Goal: Information Seeking & Learning: Learn about a topic

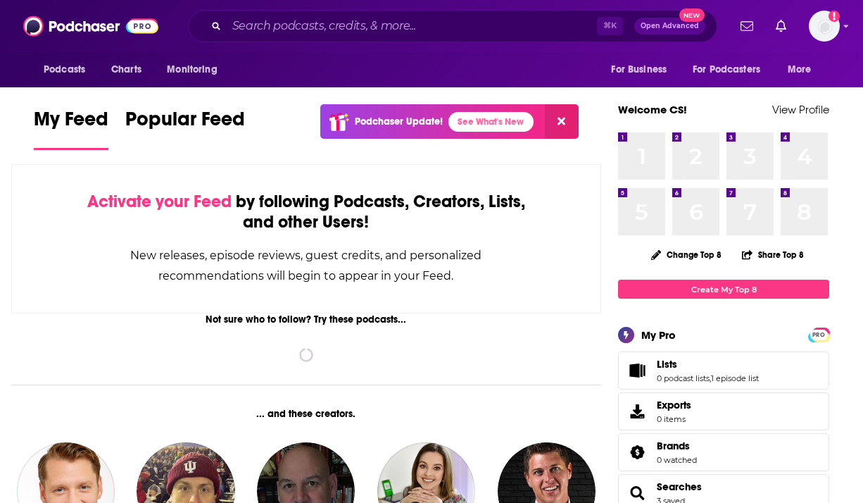
click at [244, 37] on div "⌘ K Open Advanced New" at bounding box center [452, 26] width 529 height 32
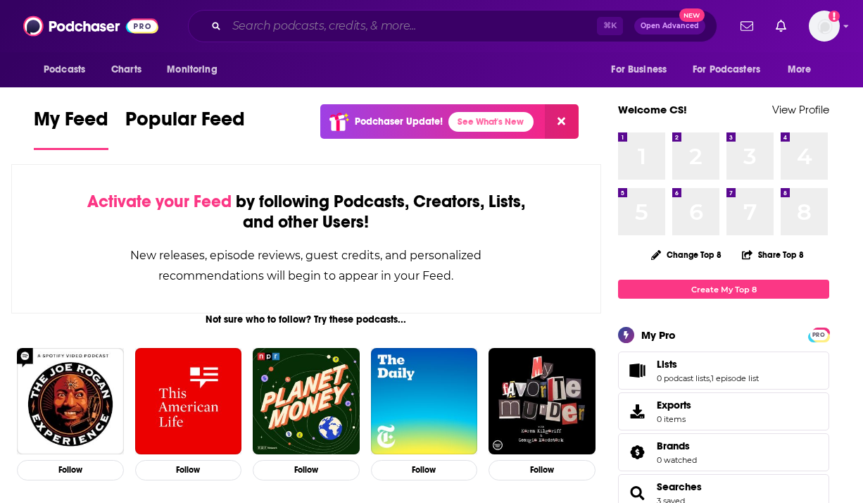
click at [255, 27] on input "Search podcasts, credits, & more..." at bounding box center [412, 26] width 370 height 23
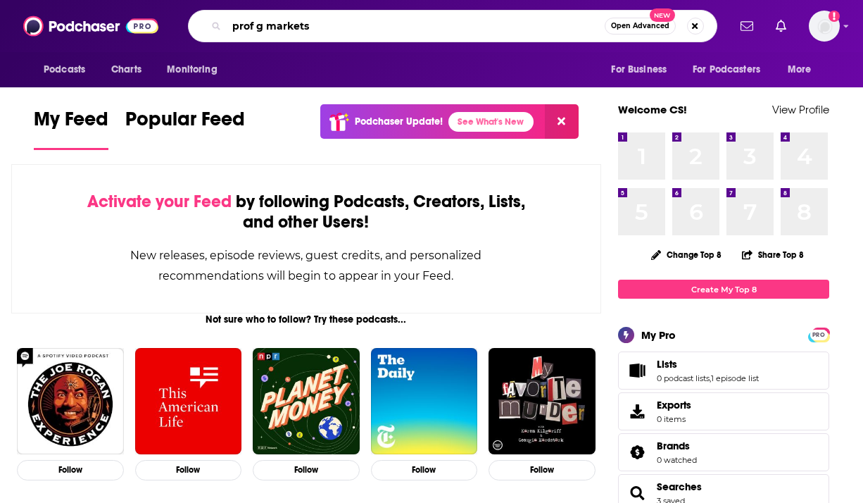
type input "prof g markets"
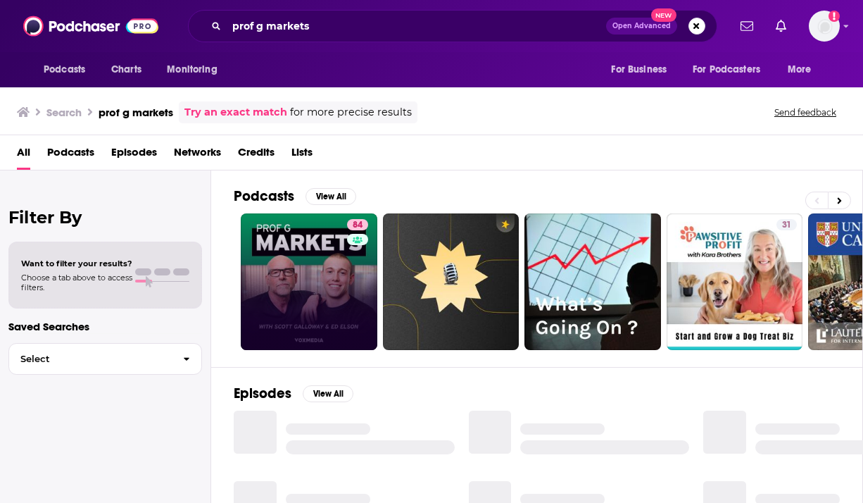
click at [337, 264] on link "84" at bounding box center [309, 281] width 137 height 137
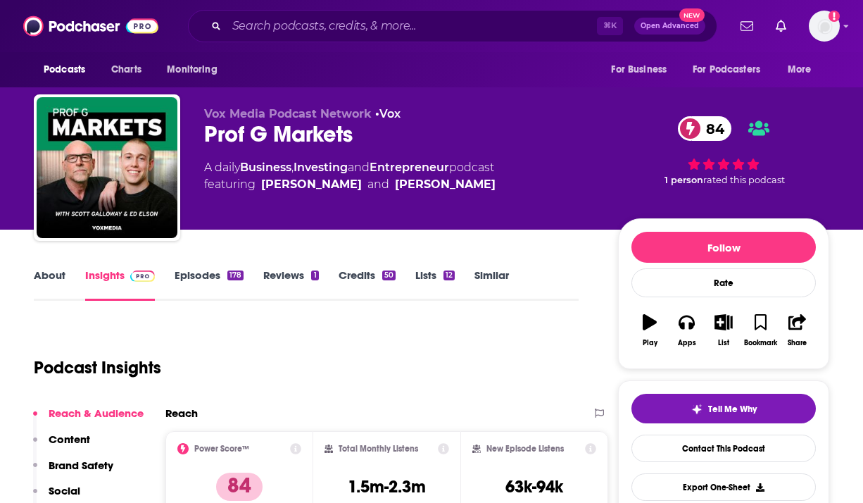
drag, startPoint x: 203, startPoint y: 165, endPoint x: 513, endPoint y: 163, distance: 309.8
click at [513, 163] on div "Vox Media Podcast Network • Vox Prof G Markets 84 A daily Business , Investing …" at bounding box center [432, 170] width 796 height 152
copy div "A daily Business , Investing and Entrepreneur podcast"
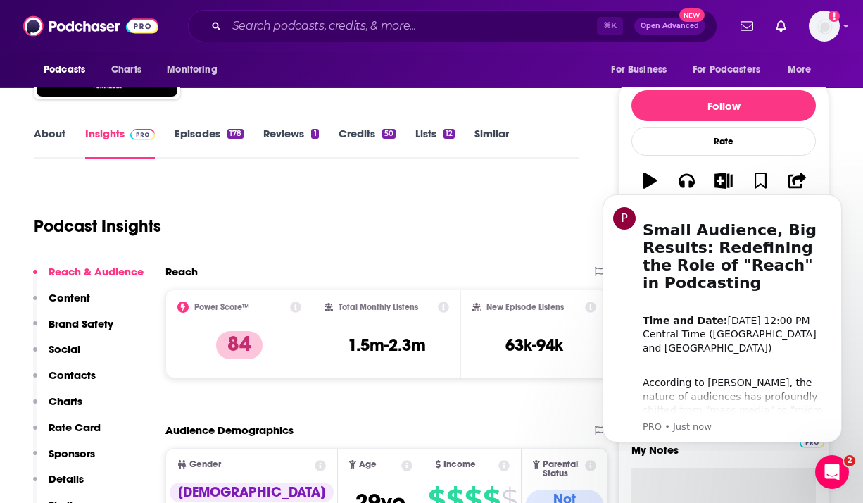
scroll to position [159, 0]
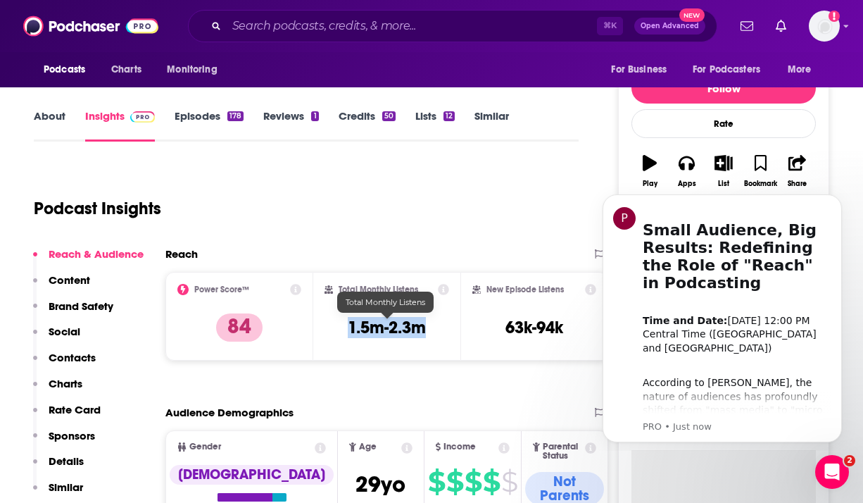
drag, startPoint x: 331, startPoint y: 327, endPoint x: 432, endPoint y: 328, distance: 101.4
click at [433, 328] on div "Total Monthly Listens 1.5m-2.3m" at bounding box center [387, 316] width 125 height 65
copy h3 "1.5m-2.3m"
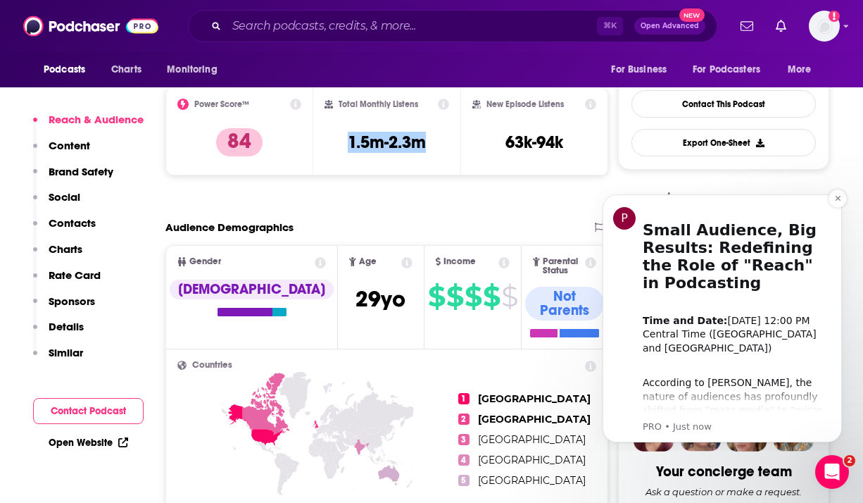
click at [833, 206] on div "P Small Audience, Big Results: Redefining the Role of "Reach" in Podcasting ​ T…" at bounding box center [722, 318] width 239 height 248
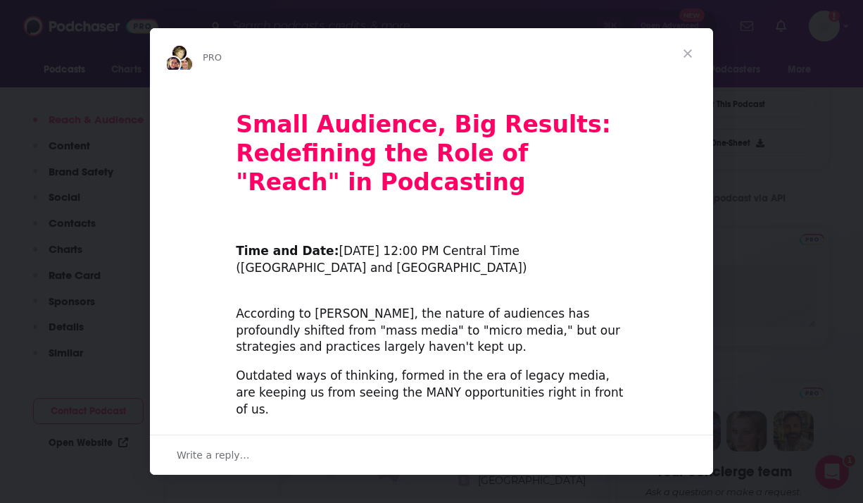
scroll to position [0, 0]
click at [689, 56] on span "Close" at bounding box center [688, 53] width 51 height 51
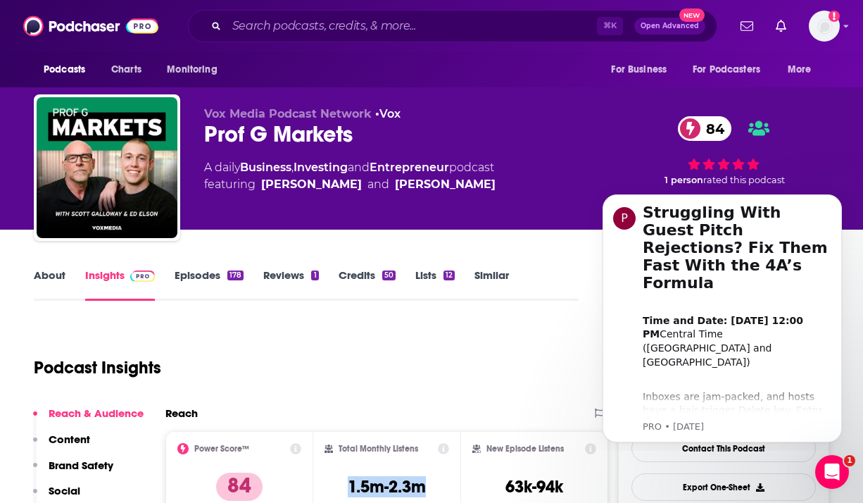
click at [201, 276] on link "Episodes 178" at bounding box center [209, 284] width 69 height 32
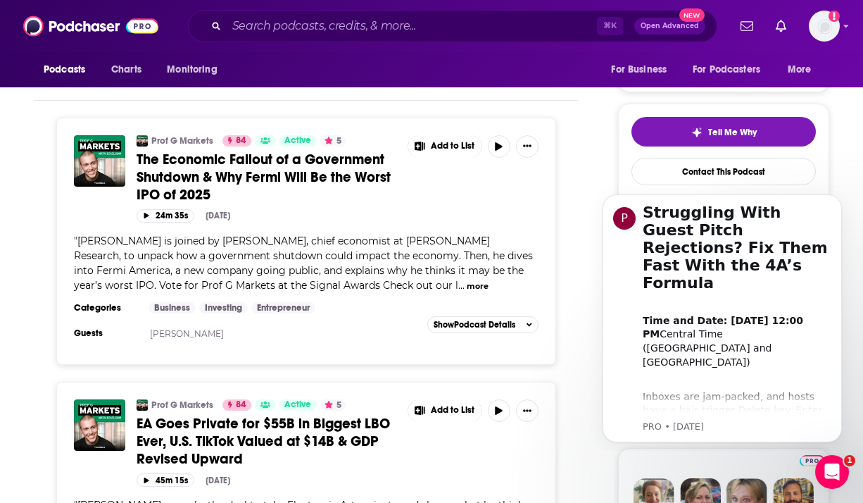
scroll to position [276, 0]
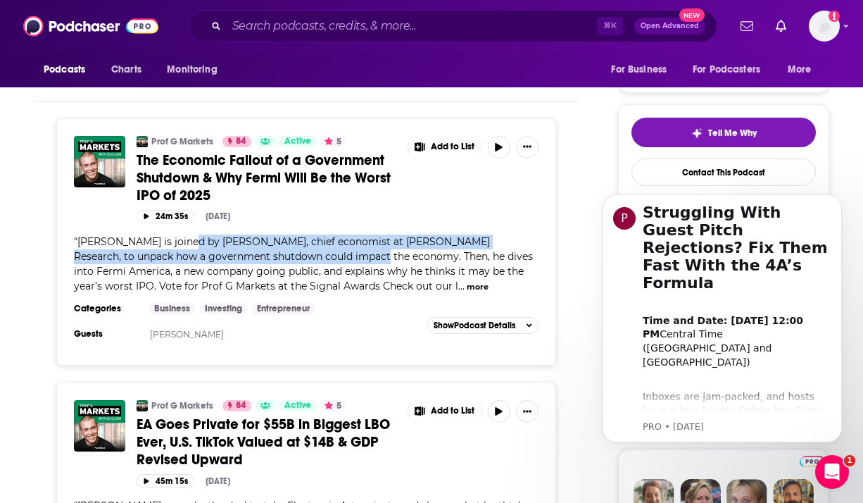
drag, startPoint x: 181, startPoint y: 239, endPoint x: 324, endPoint y: 259, distance: 144.4
click at [324, 259] on span "[PERSON_NAME] is joined by [PERSON_NAME], chief economist at [PERSON_NAME] Rese…" at bounding box center [303, 263] width 459 height 57
copy span "[PERSON_NAME], chief economist at [PERSON_NAME] Research, to unpack how a gover…"
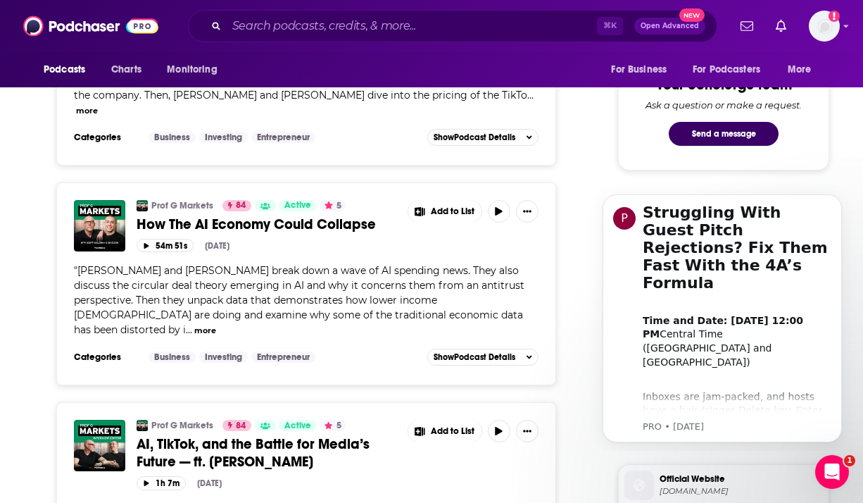
scroll to position [803, 0]
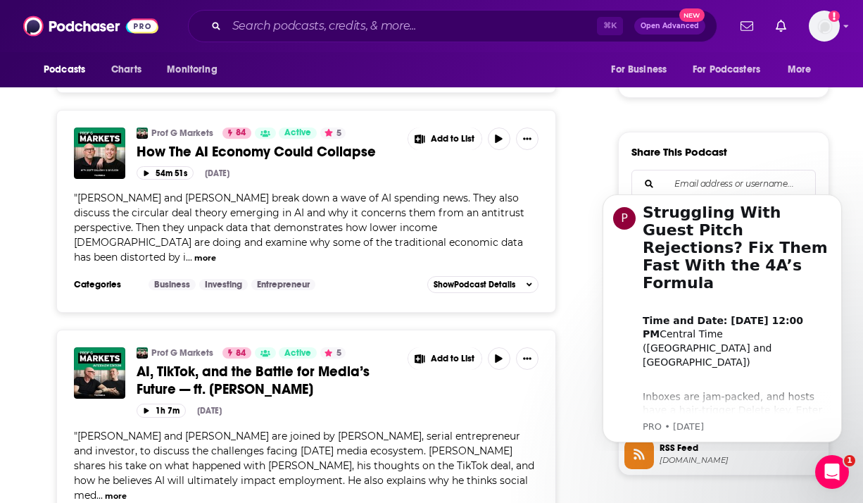
click at [216, 252] on button "more" at bounding box center [205, 258] width 22 height 12
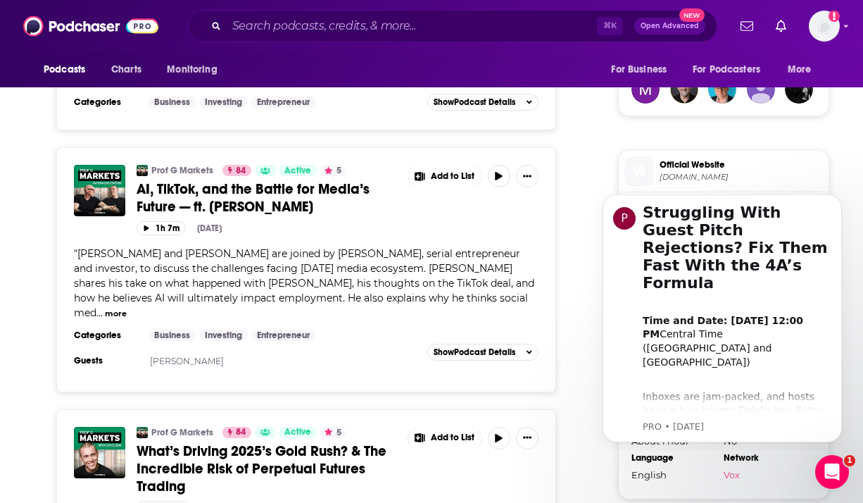
scroll to position [1056, 0]
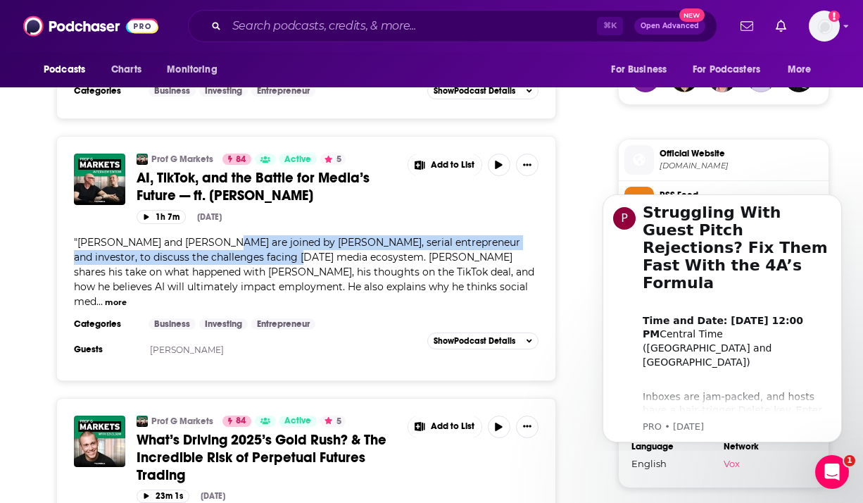
drag, startPoint x: 210, startPoint y: 210, endPoint x: 284, endPoint y: 230, distance: 77.2
click at [284, 236] on span "[PERSON_NAME] and [PERSON_NAME] are joined by [PERSON_NAME], serial entrepreneu…" at bounding box center [304, 272] width 460 height 72
copy span "[PERSON_NAME], serial entrepreneur and investor, to discuss the challenges faci…"
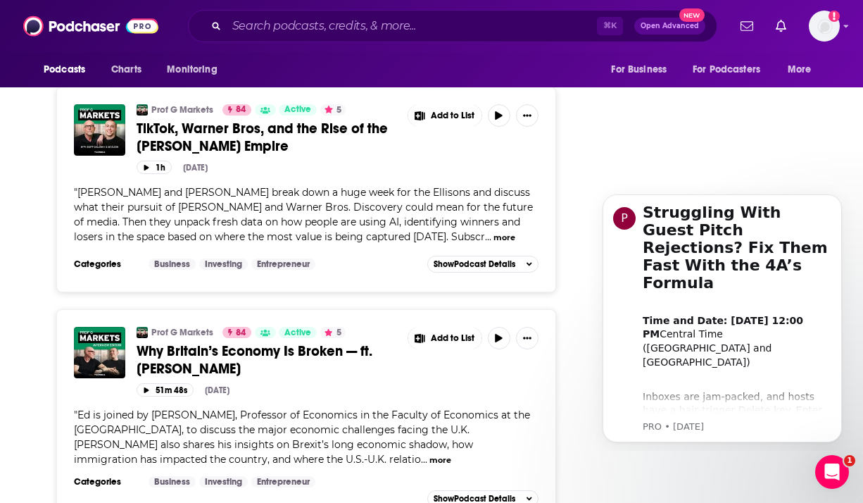
scroll to position [2229, 0]
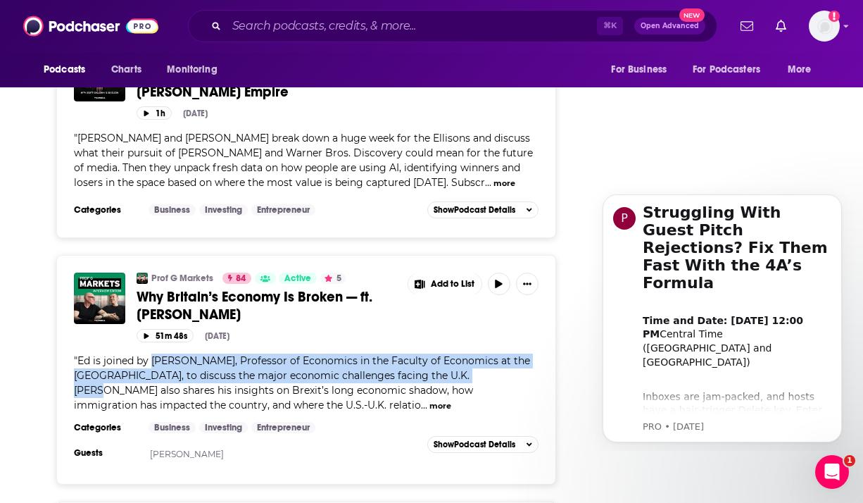
drag, startPoint x: 151, startPoint y: 285, endPoint x: 478, endPoint y: 304, distance: 327.3
click at [478, 353] on div "" [PERSON_NAME] is joined by [PERSON_NAME], Professor of Economics in the Facul…" at bounding box center [306, 382] width 465 height 59
copy span "[PERSON_NAME], Professor of Economics in the Faculty of Economics at the [GEOGR…"
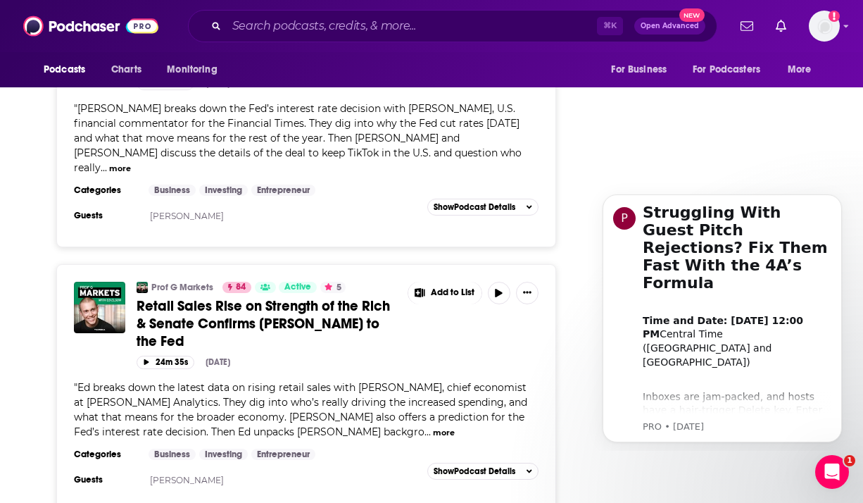
scroll to position [2750, 0]
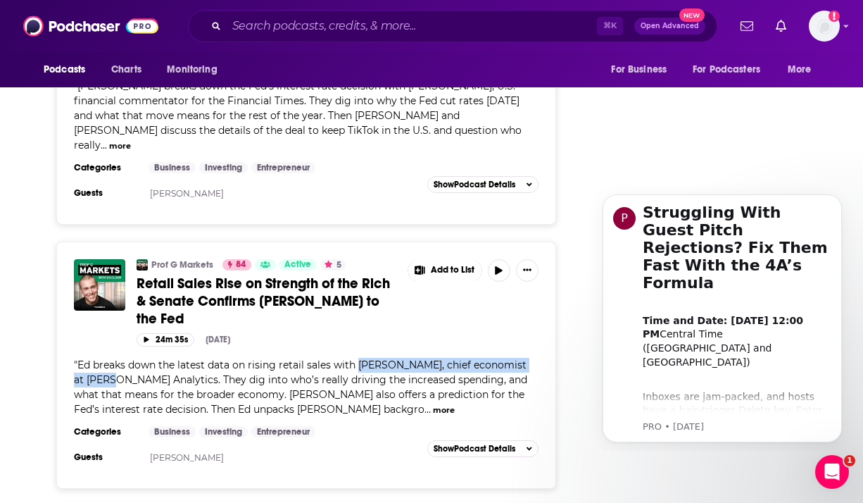
drag, startPoint x: 359, startPoint y: 272, endPoint x: 117, endPoint y: 290, distance: 242.9
click at [117, 358] on span "Ed breaks down the latest data on rising retail sales with [PERSON_NAME], chief…" at bounding box center [300, 386] width 453 height 57
copy span "[PERSON_NAME], chief economist at [PERSON_NAME]"
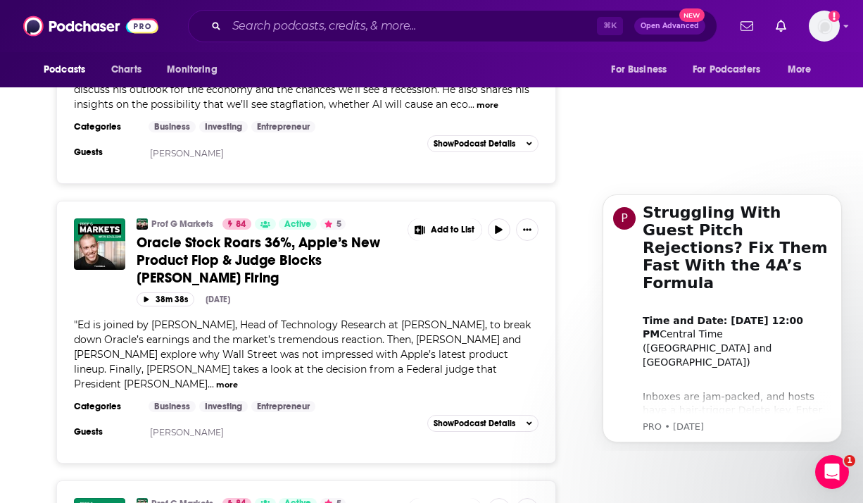
scroll to position [3825, 0]
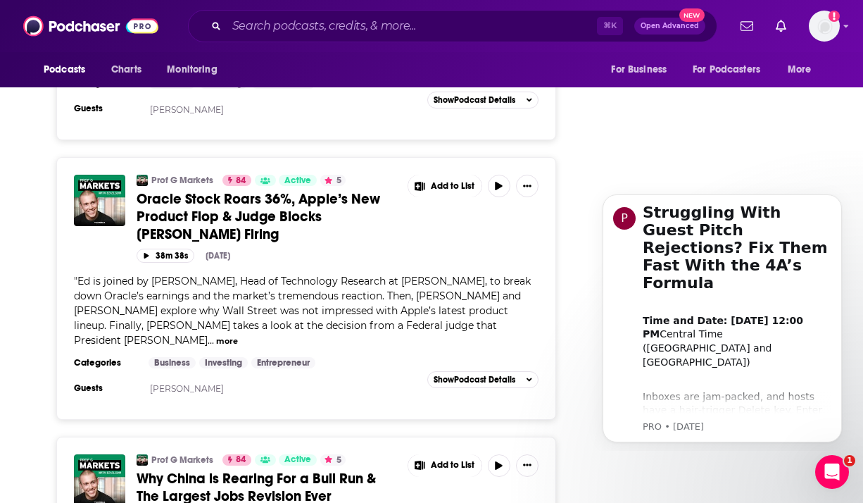
click at [441, 357] on div "Categories Business Investing Entrepreneur Guests [PERSON_NAME] Add to List Sho…" at bounding box center [306, 379] width 465 height 45
